Goal: Task Accomplishment & Management: Use online tool/utility

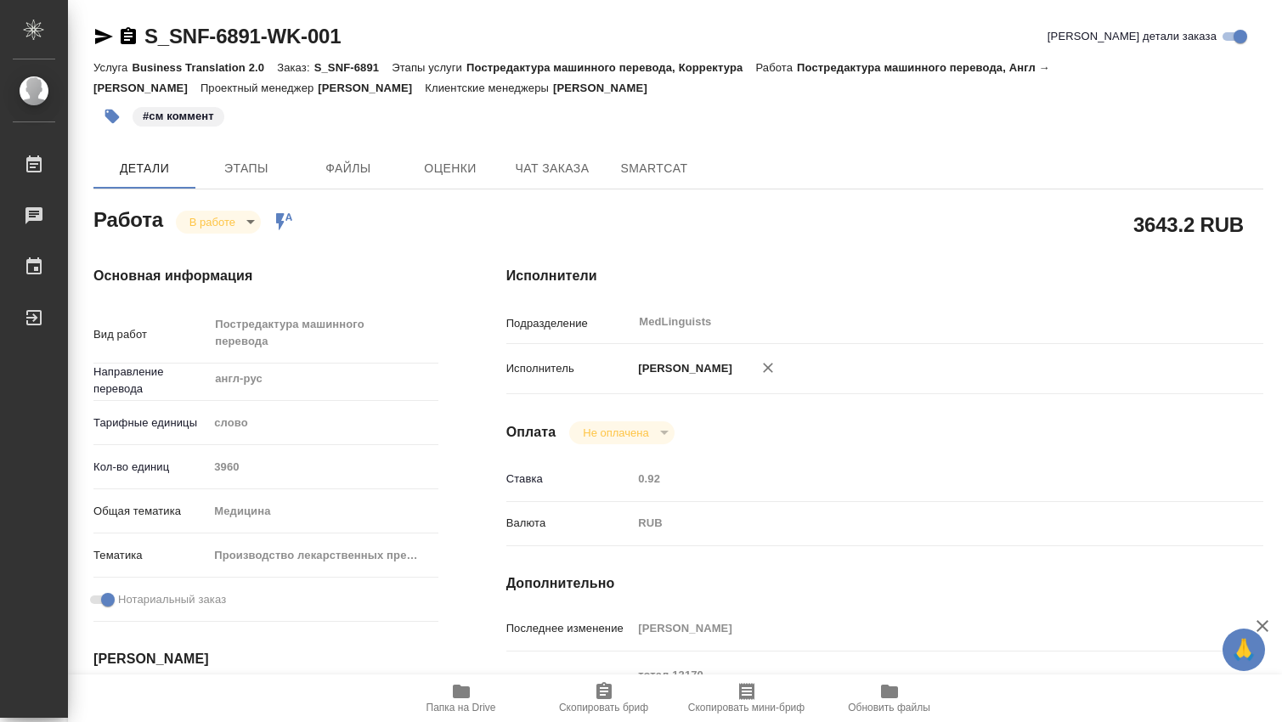
scroll to position [283, 0]
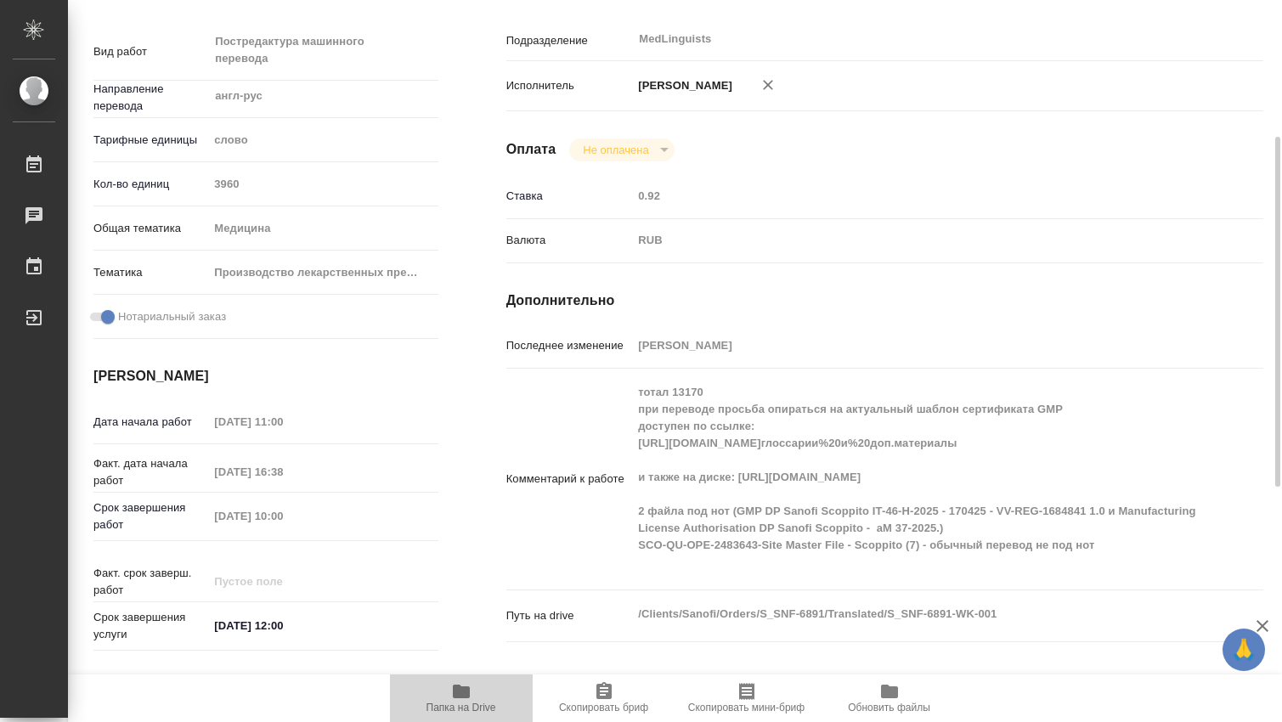
click at [459, 693] on icon "button" at bounding box center [461, 692] width 17 height 14
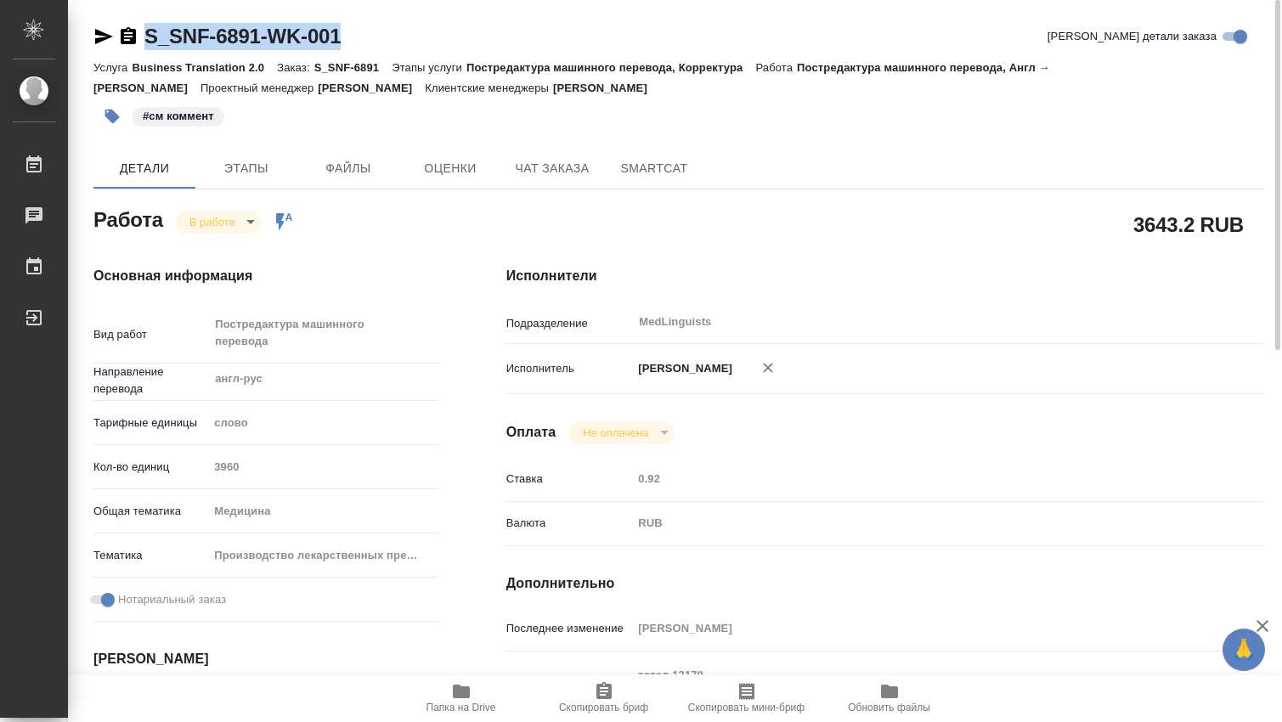
drag, startPoint x: 376, startPoint y: 34, endPoint x: 145, endPoint y: 23, distance: 231.4
click at [145, 23] on div "S_SNF-6891-WK-001 Кратко детали заказа" at bounding box center [678, 36] width 1170 height 27
copy link "S_SNF-6891-WK-001"
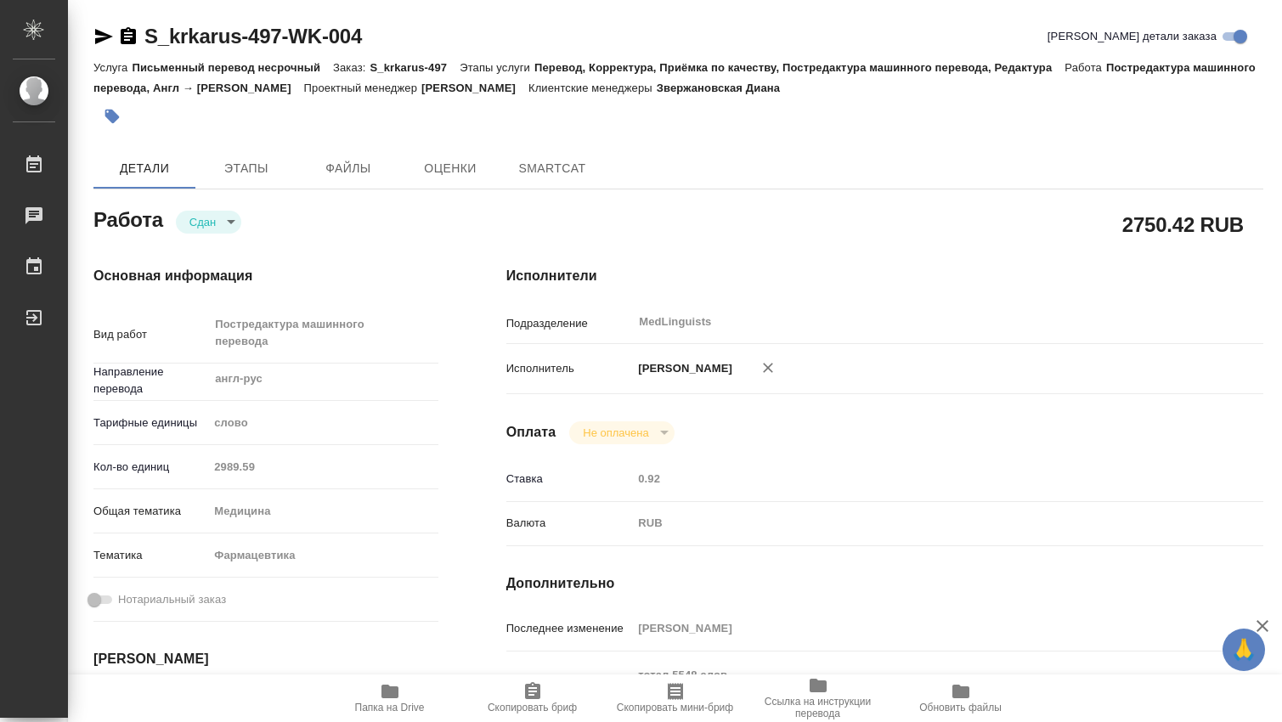
type textarea "x"
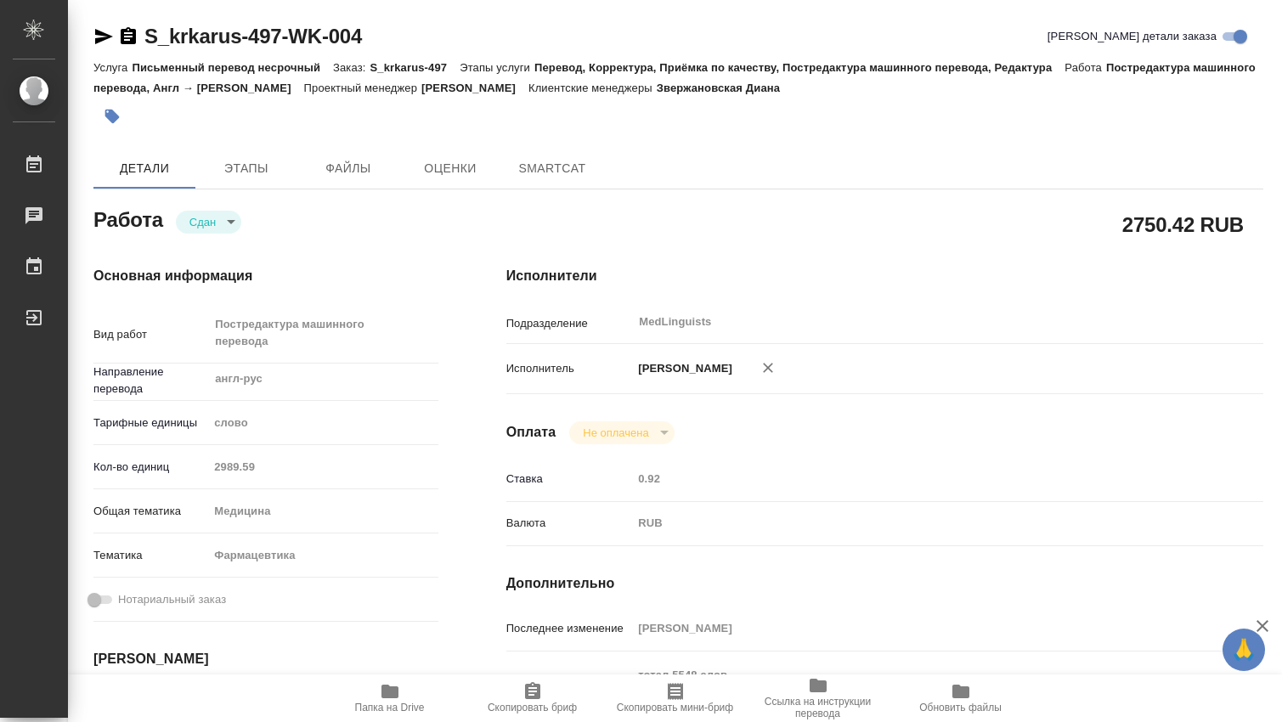
type textarea "x"
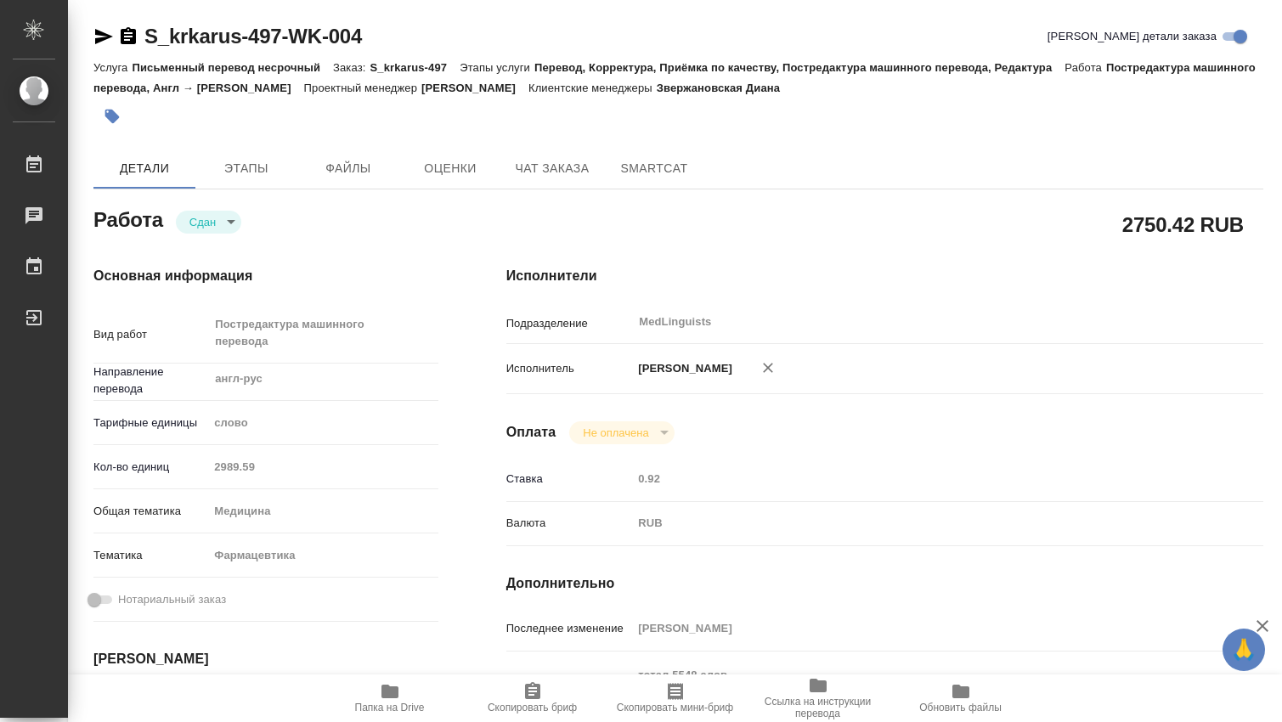
type textarea "x"
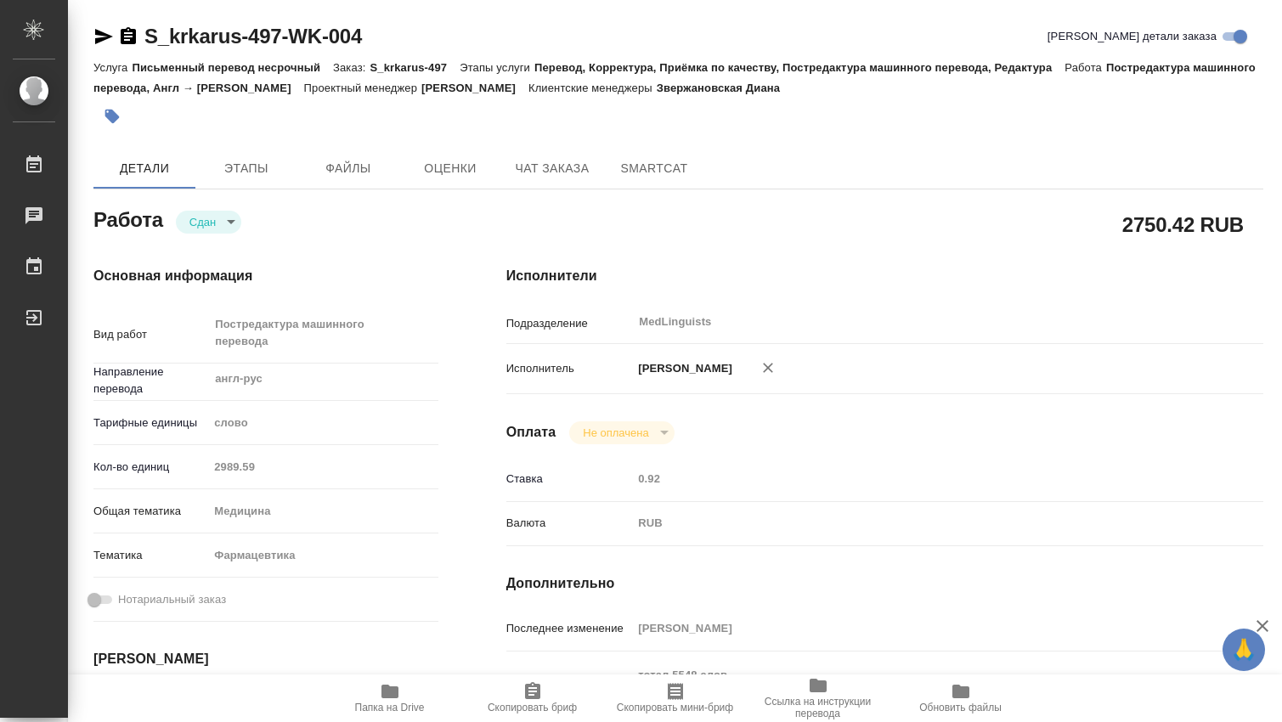
type textarea "x"
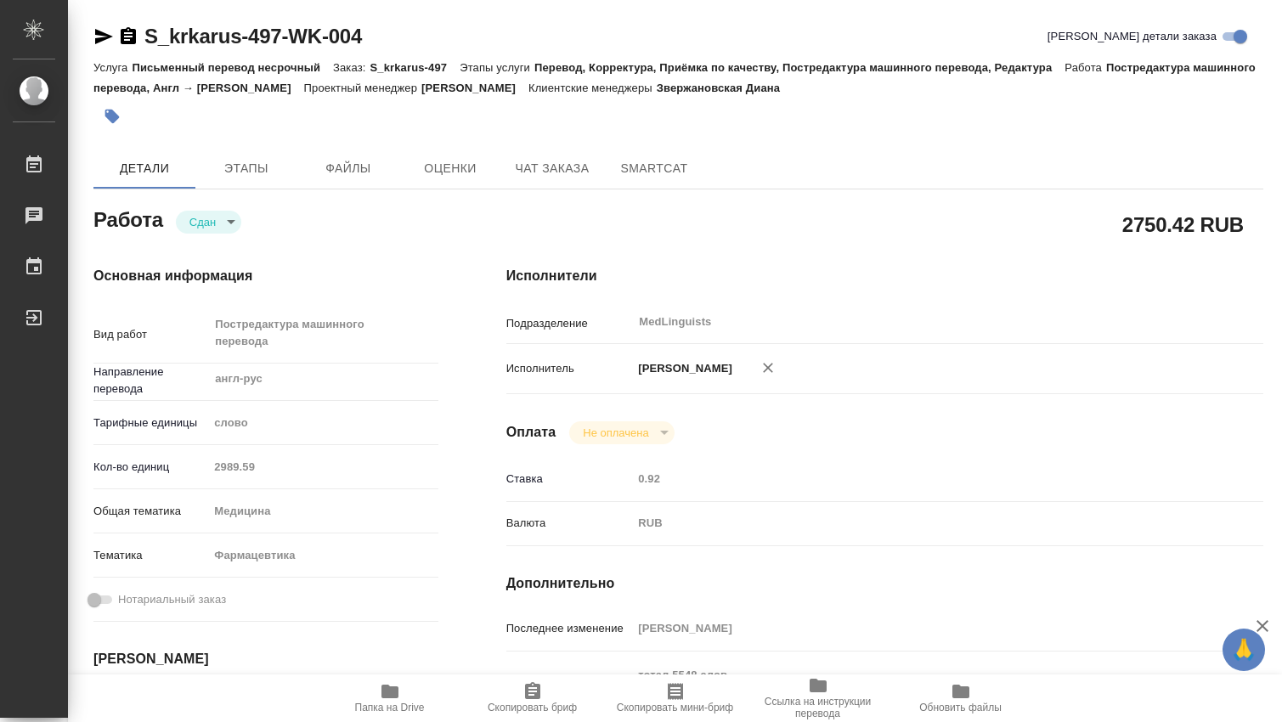
click at [190, 467] on div "Кол-во единиц 2989.59" at bounding box center [265, 467] width 345 height 30
type textarea "x"
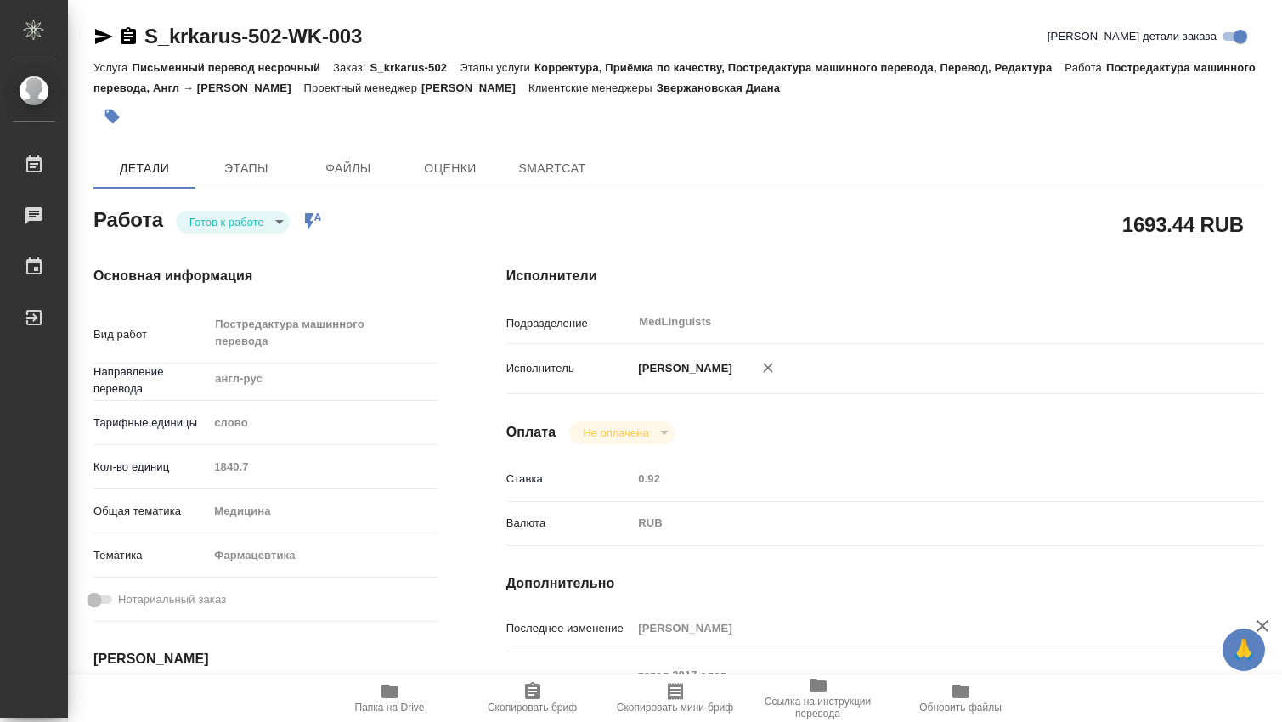
type textarea "x"
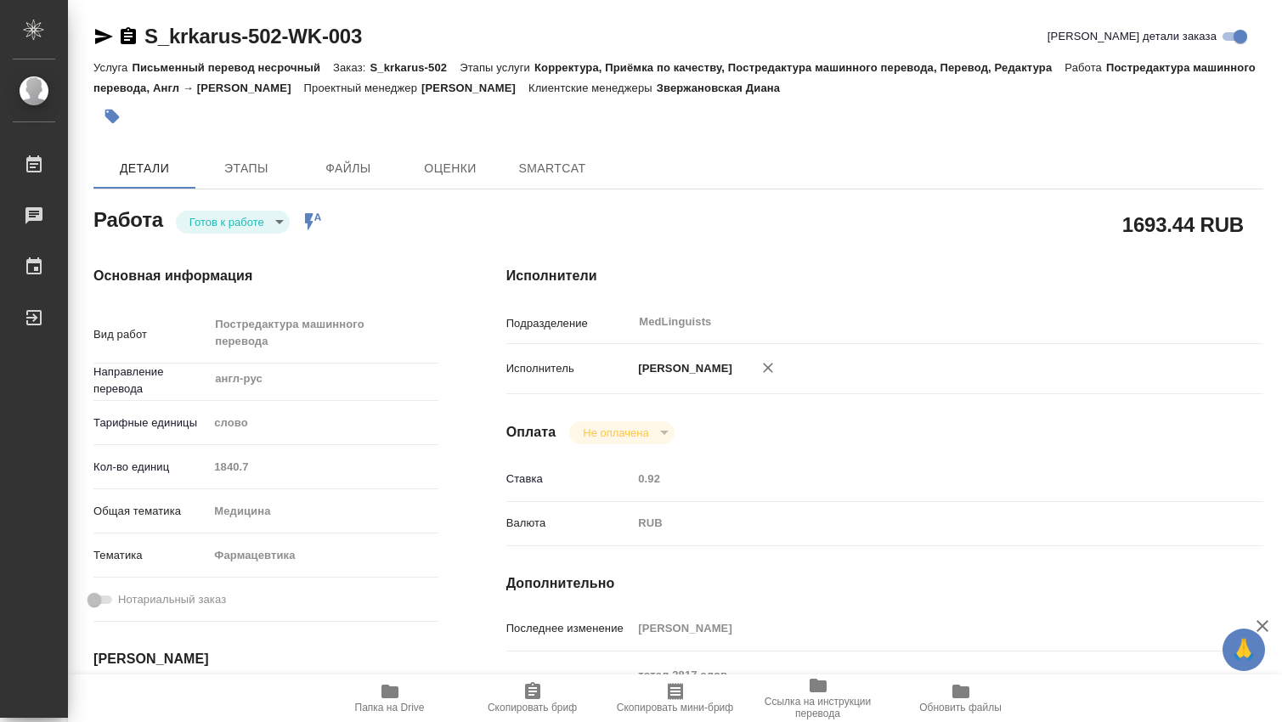
type textarea "x"
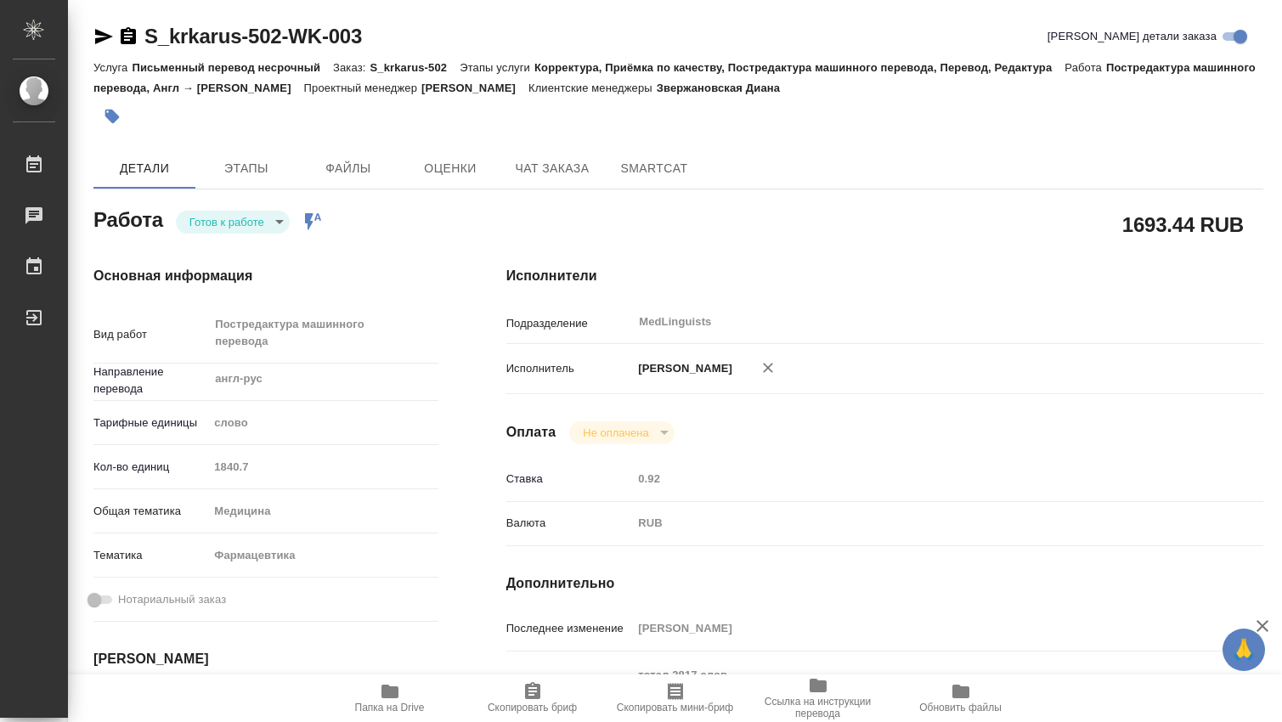
type textarea "x"
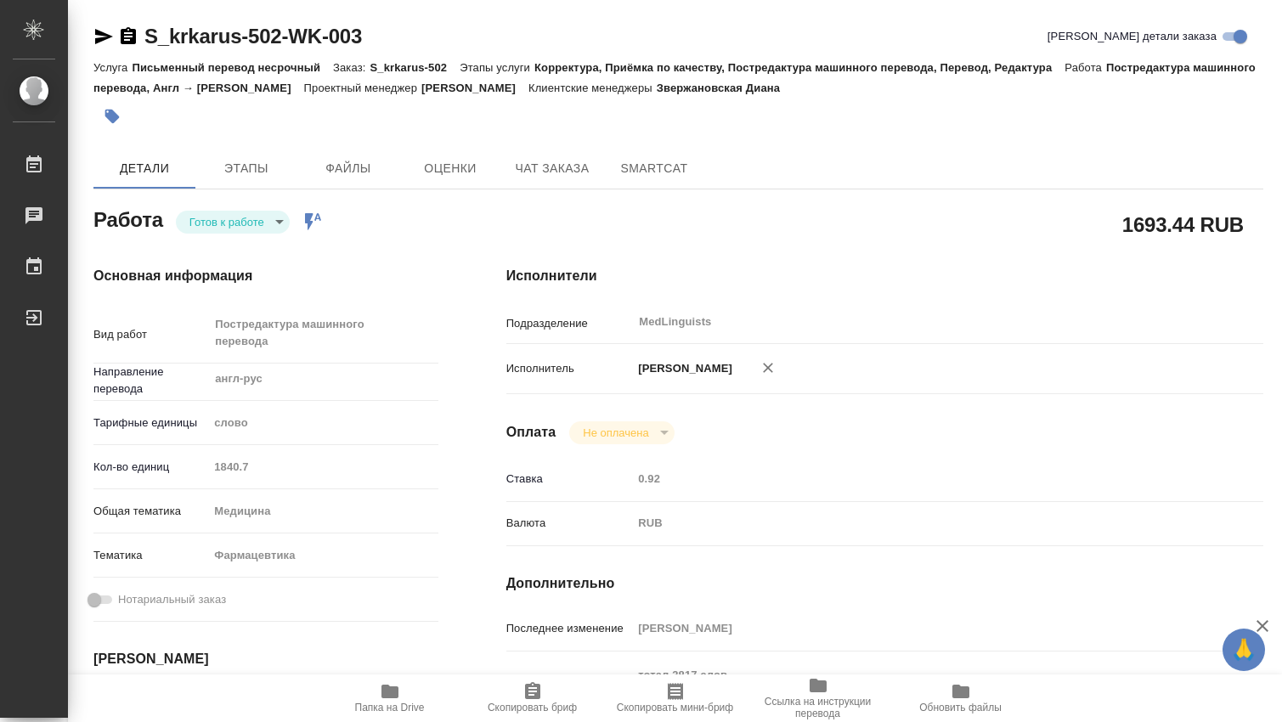
type textarea "x"
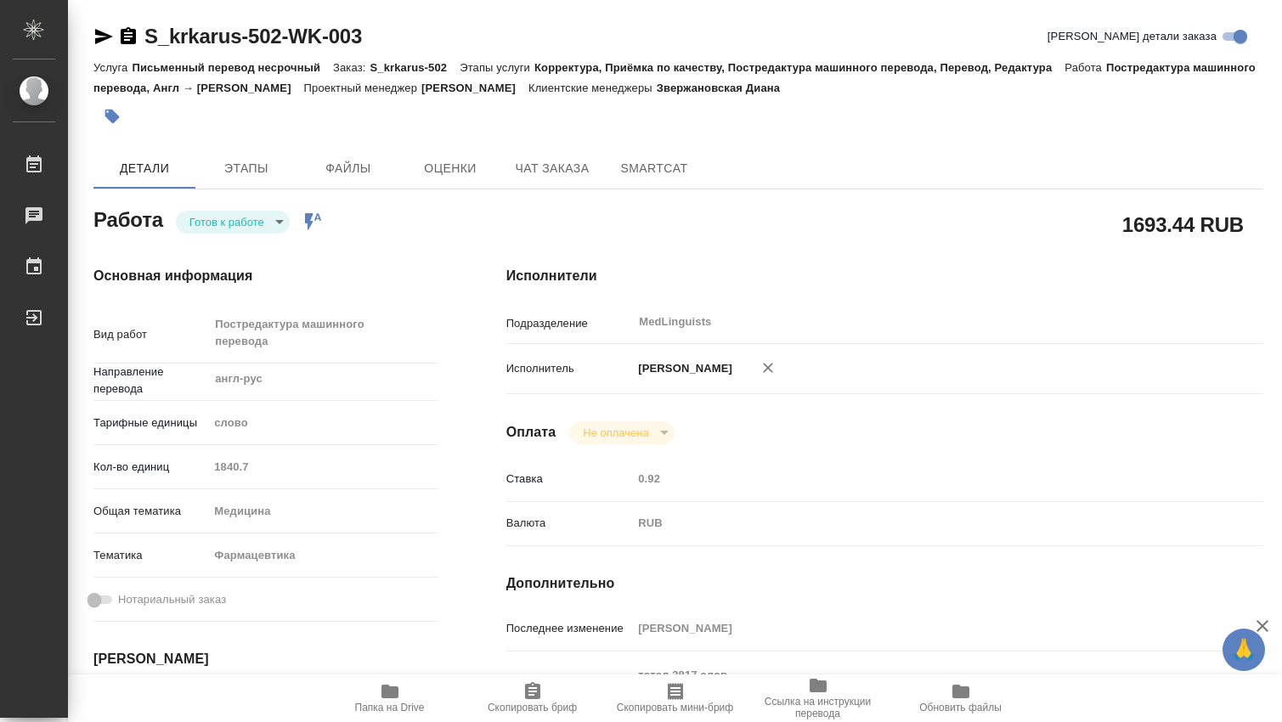
type textarea "x"
click at [282, 222] on body "🙏 .cls-1 fill:#fff; AWATERA Dmitrieva Olga Работы Чаты График Выйти S_krkarus-5…" at bounding box center [641, 361] width 1282 height 722
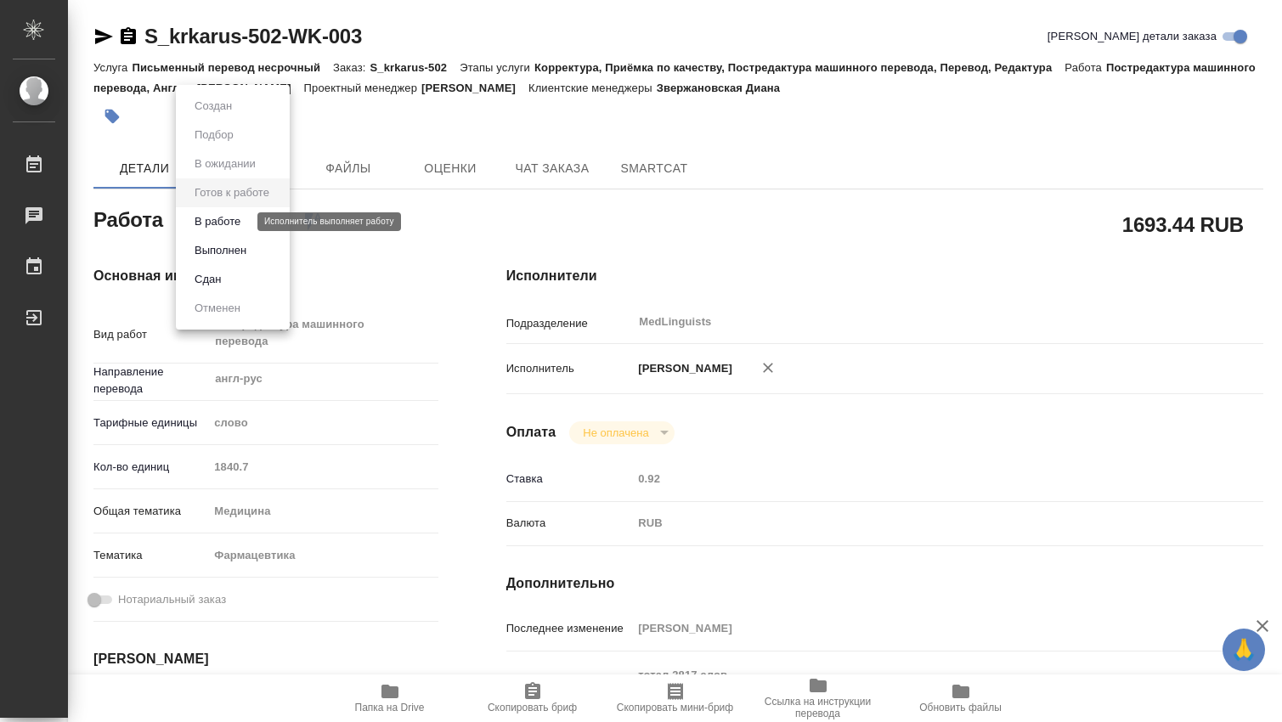
click at [241, 223] on button "В работе" at bounding box center [217, 221] width 56 height 19
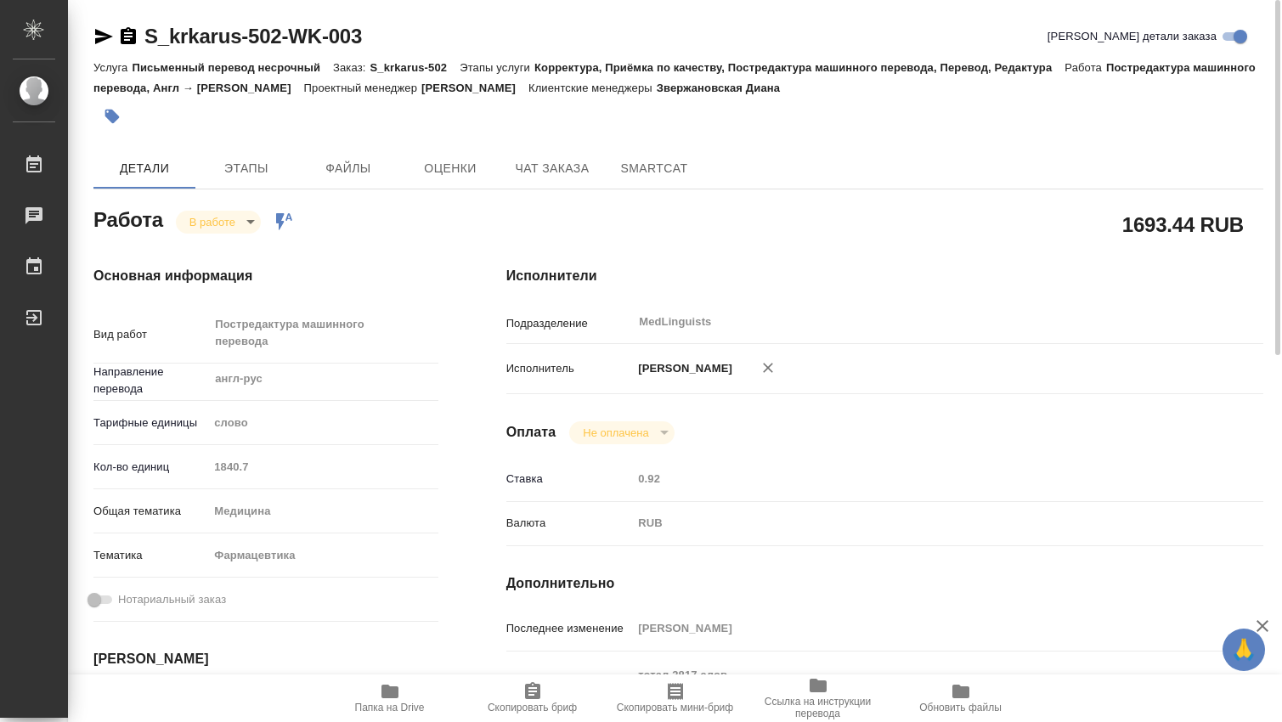
type textarea "x"
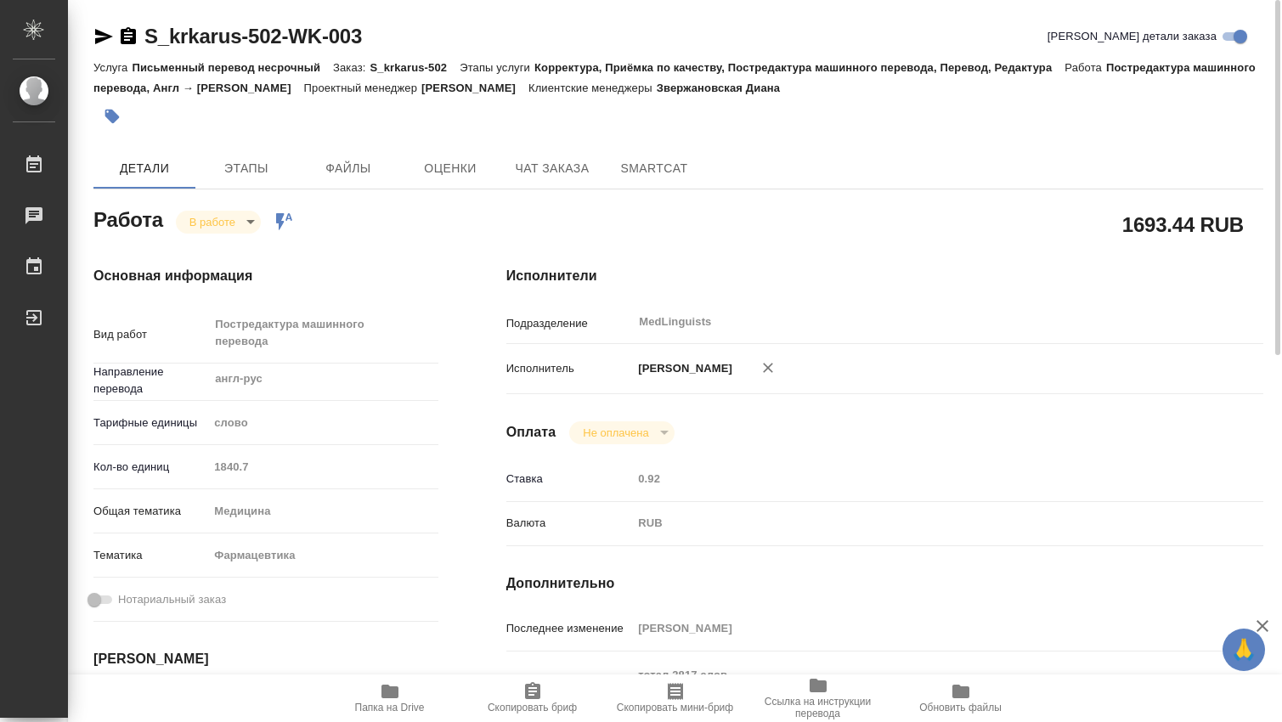
type textarea "x"
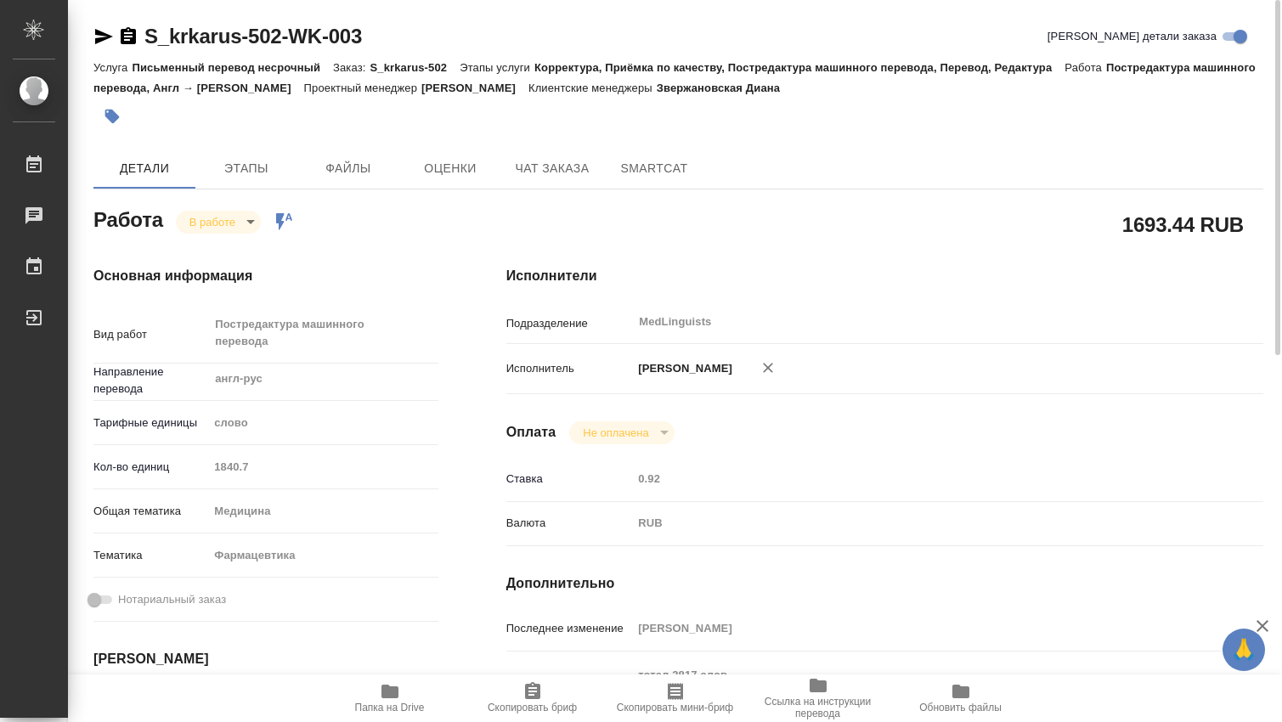
type textarea "x"
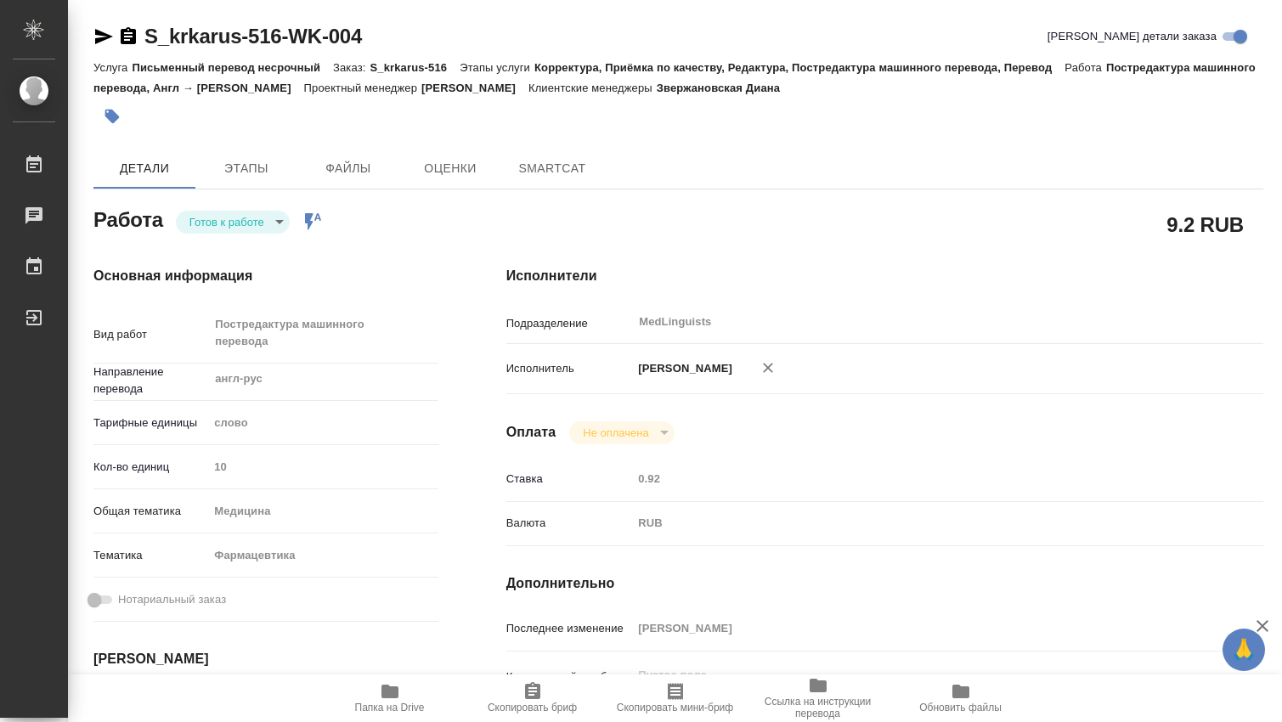
type textarea "x"
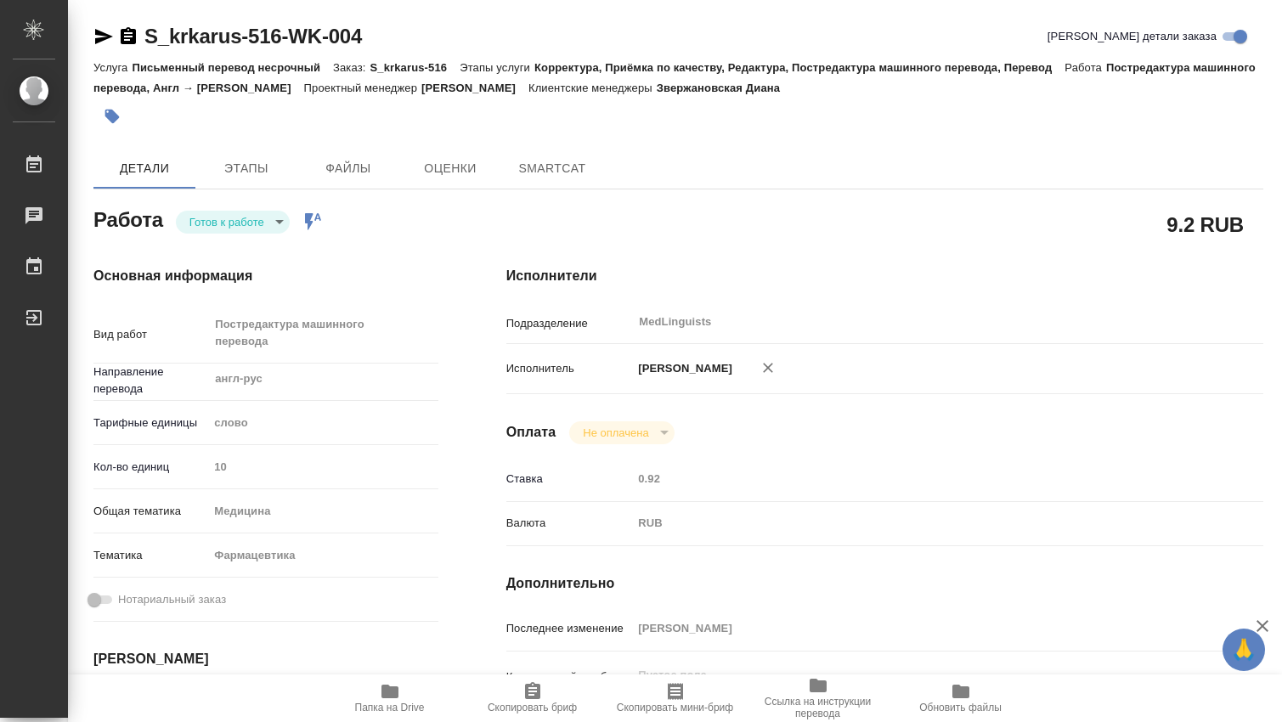
type textarea "x"
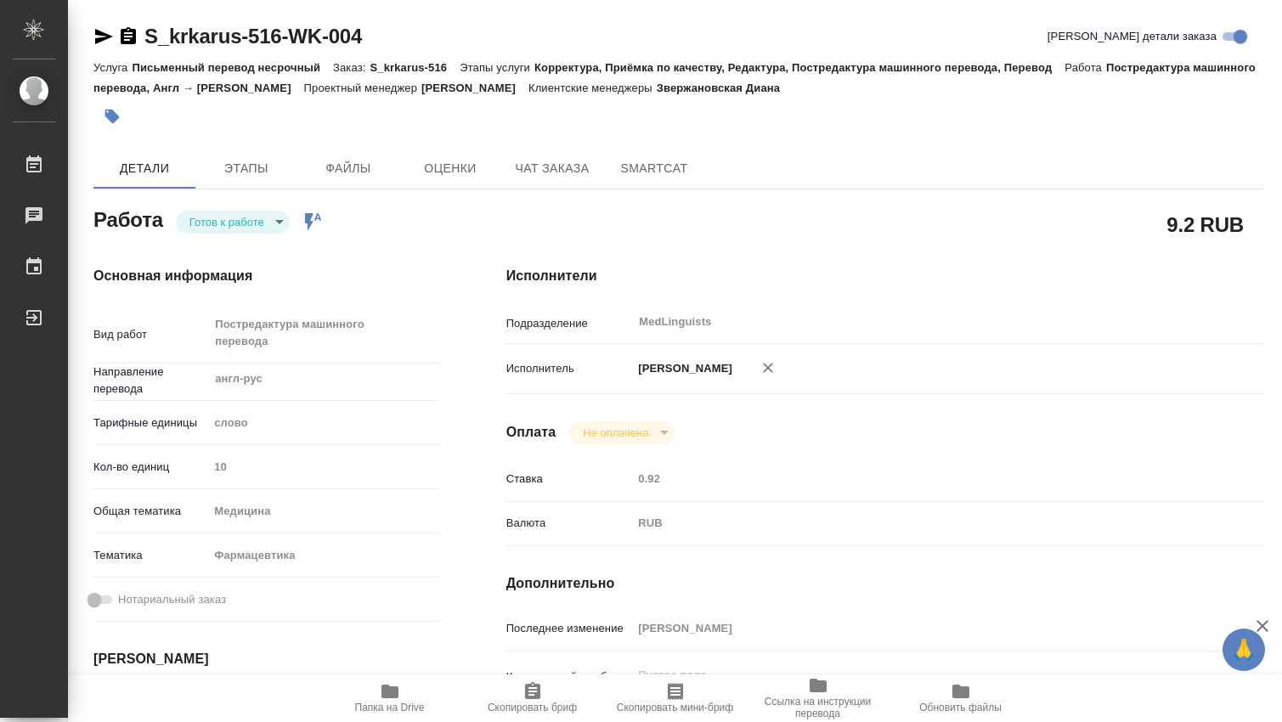
type textarea "x"
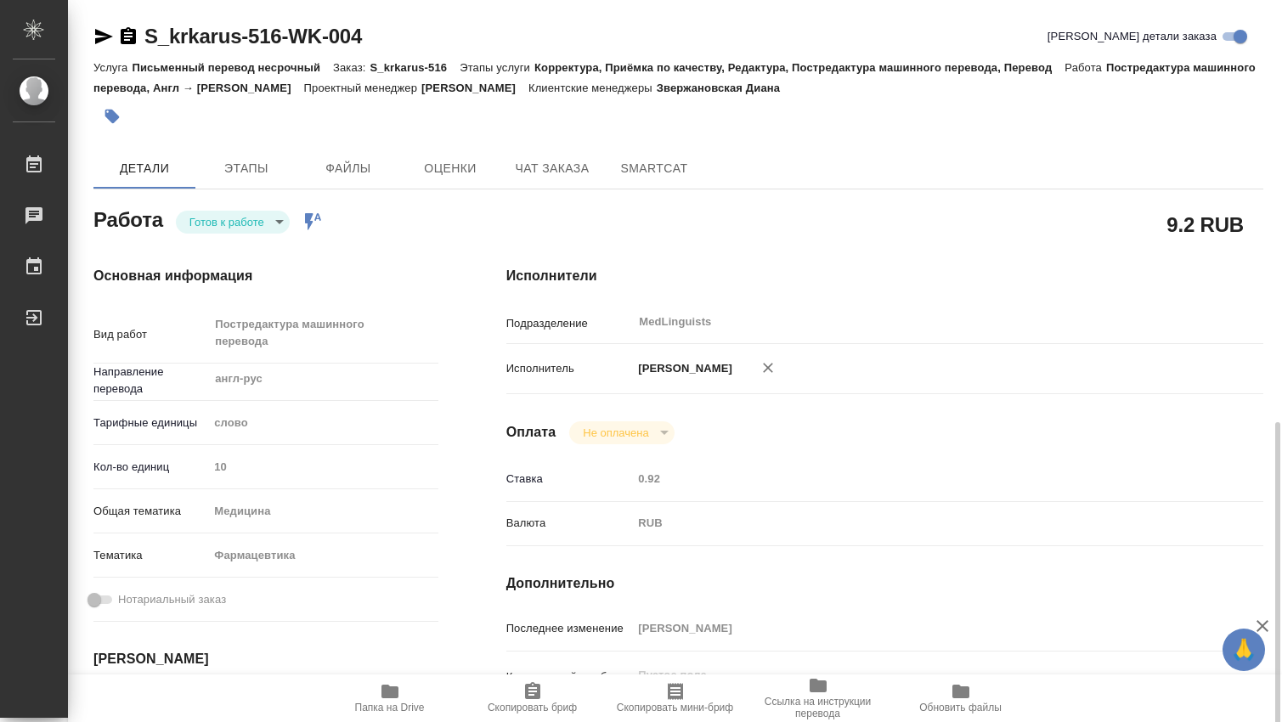
scroll to position [283, 0]
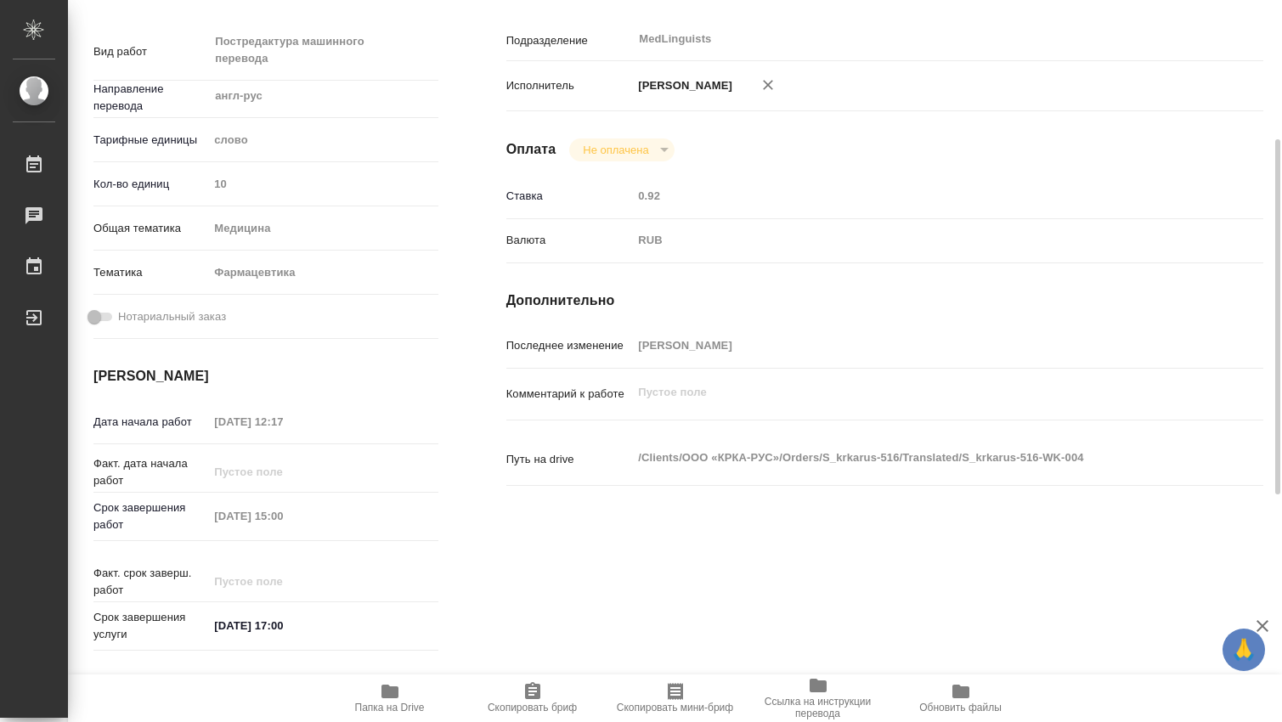
type textarea "x"
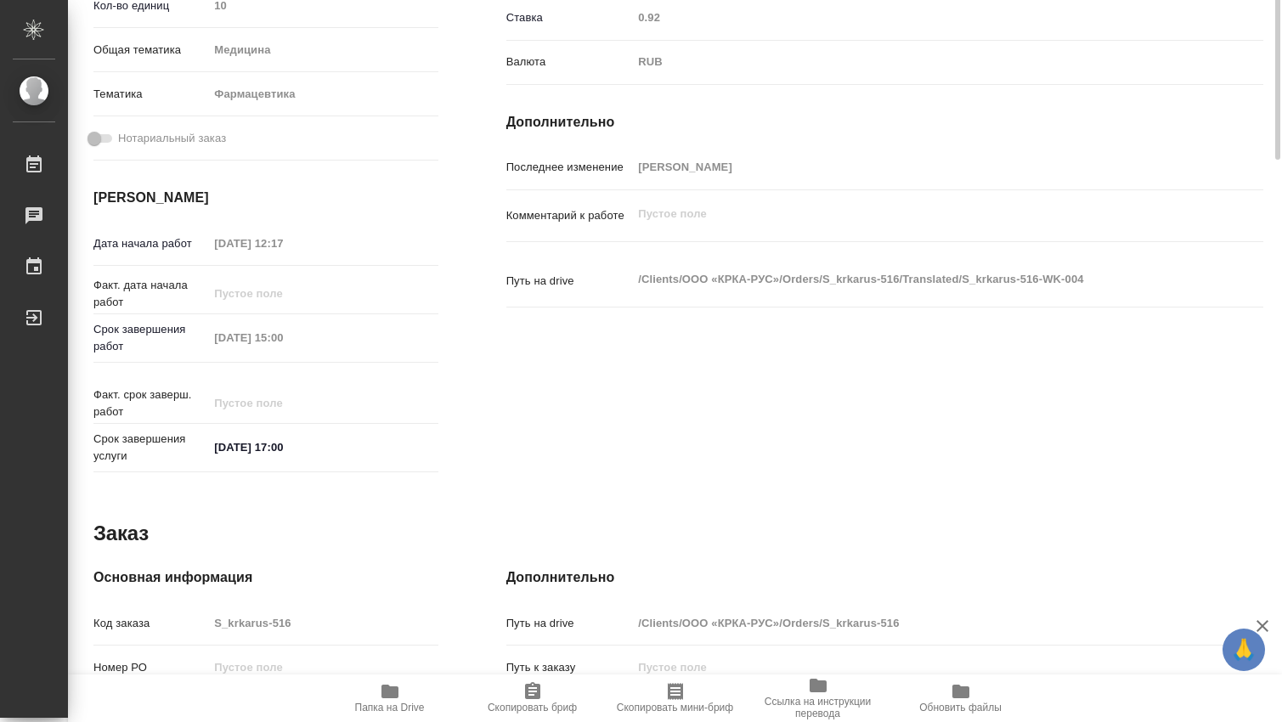
scroll to position [178, 0]
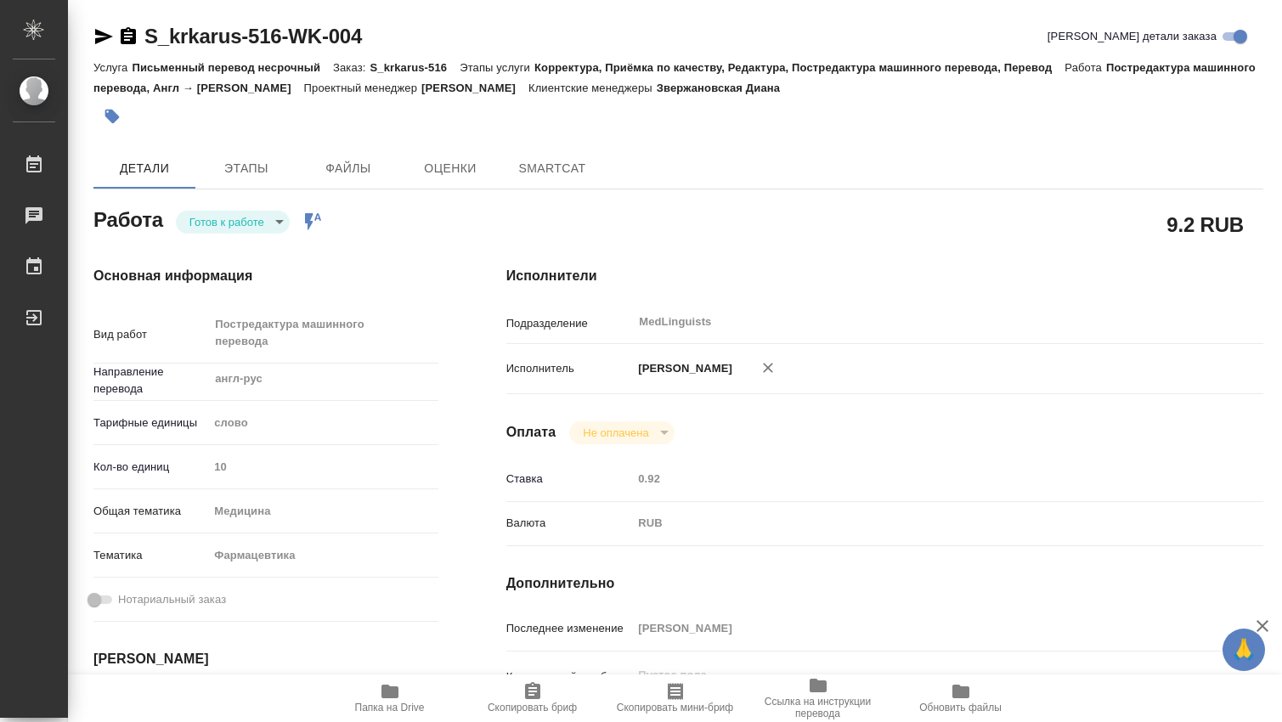
type textarea "x"
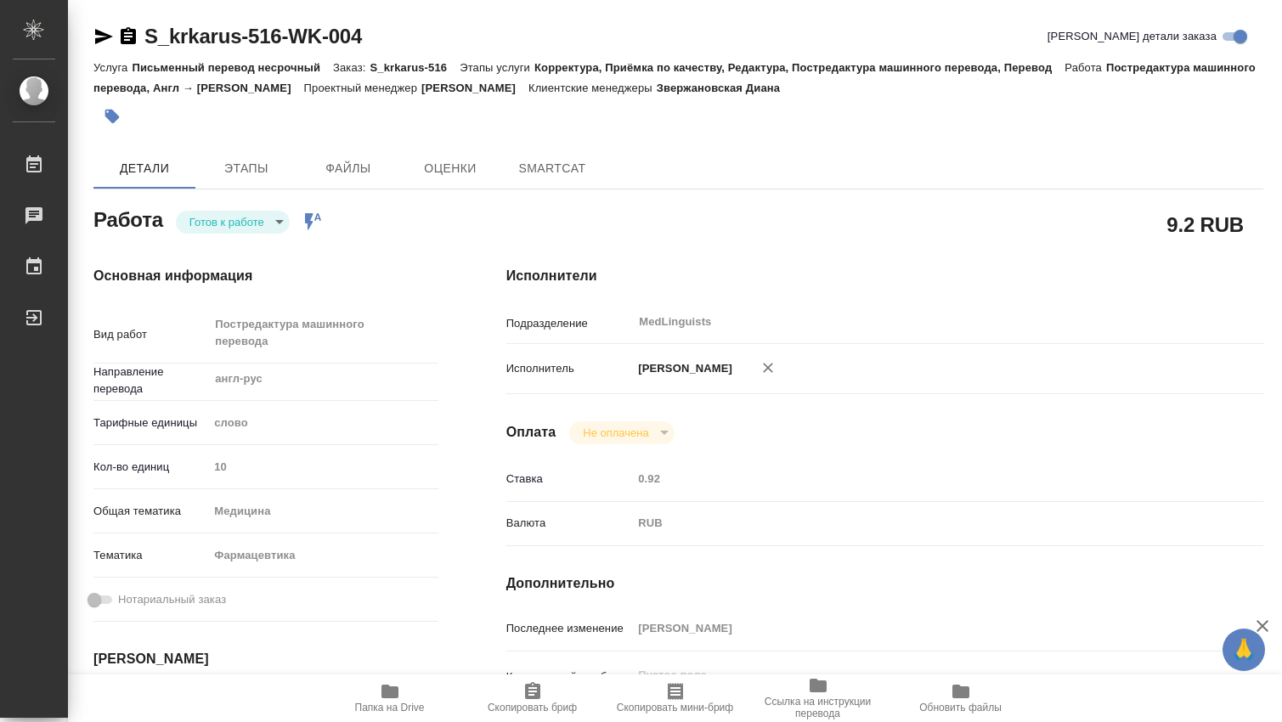
type textarea "x"
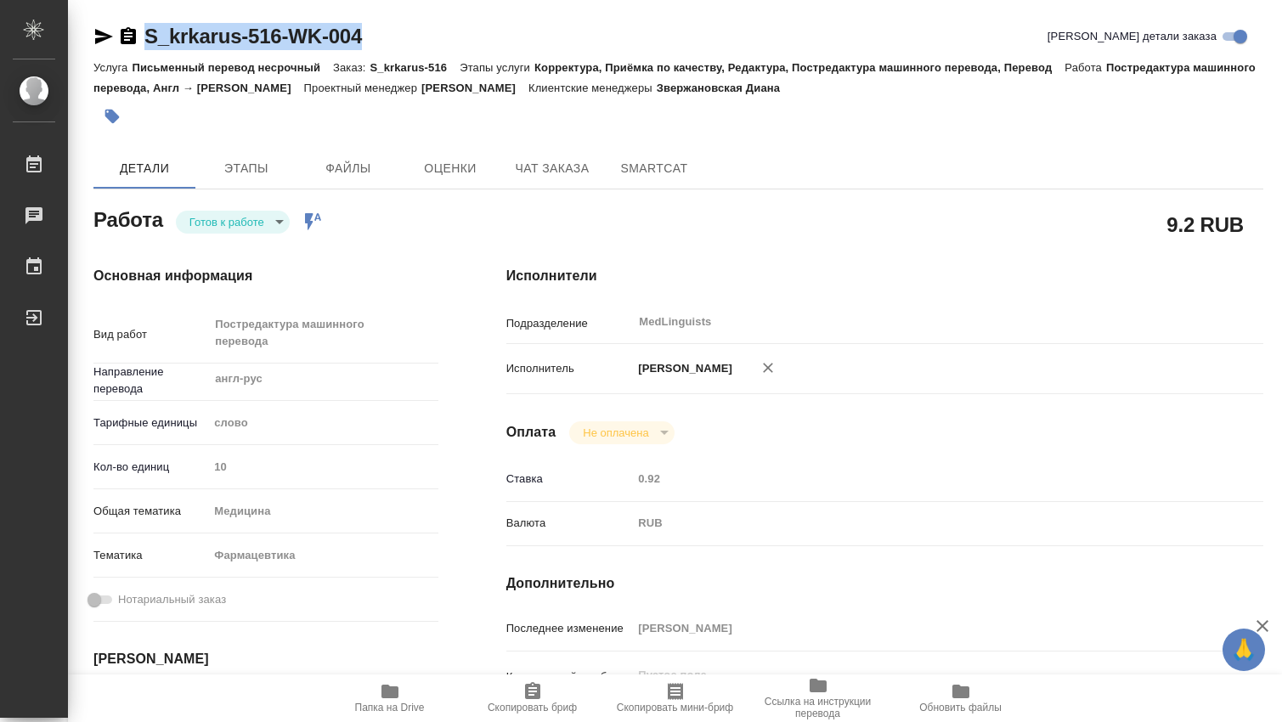
drag, startPoint x: 378, startPoint y: 35, endPoint x: 127, endPoint y: 29, distance: 251.6
click at [127, 29] on div "S_krkarus-516-WK-004 Кратко детали заказа" at bounding box center [678, 36] width 1170 height 27
type textarea "x"
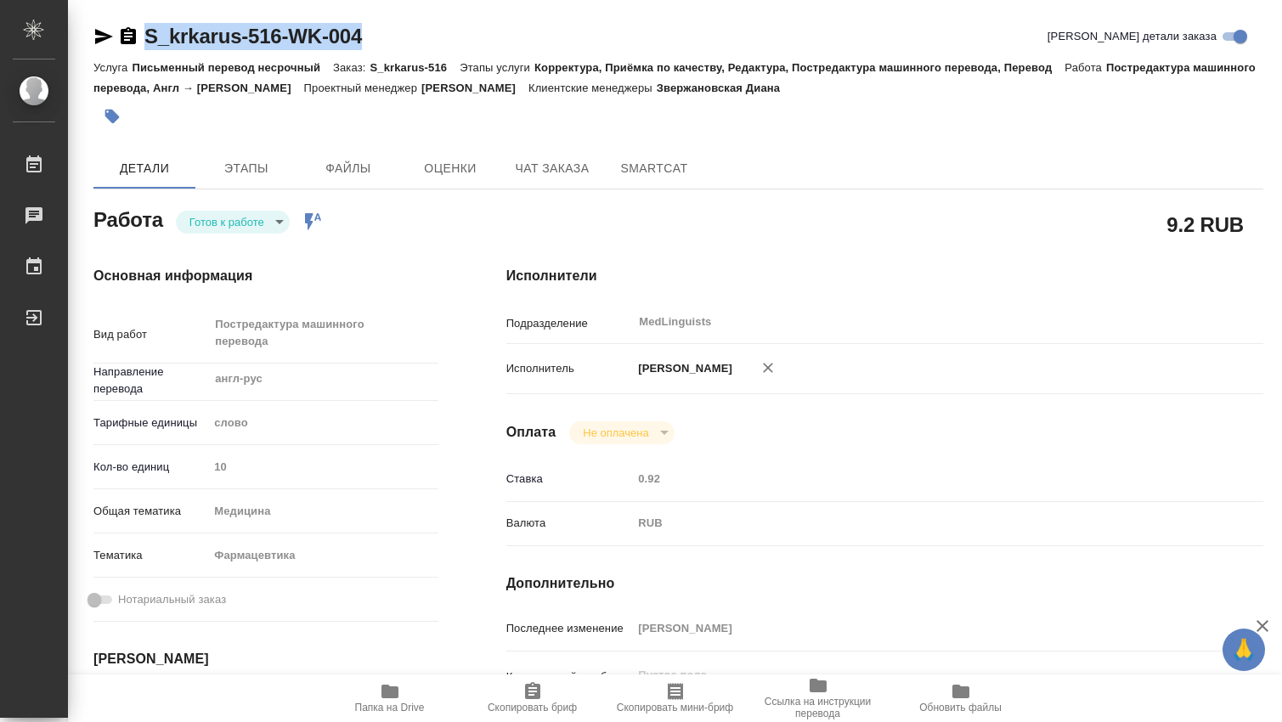
type textarea "x"
copy link "S_krkarus-516-WK-004"
